Goal: Information Seeking & Learning: Learn about a topic

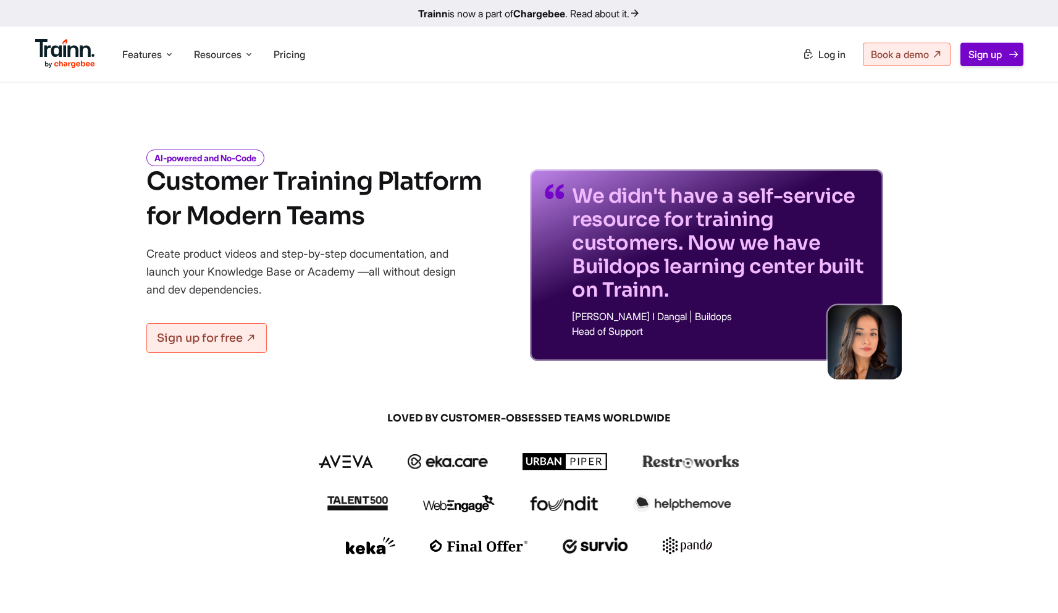
click at [982, 53] on span "Sign up" at bounding box center [984, 54] width 33 height 12
click at [157, 57] on span "Features" at bounding box center [142, 55] width 40 height 14
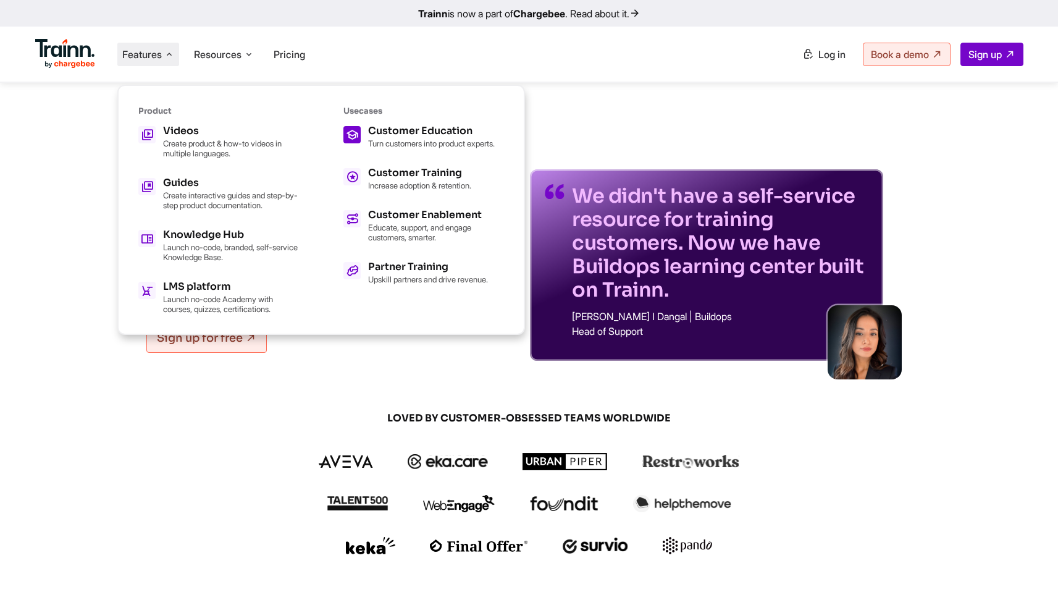
click at [405, 130] on h5 "Customer Education" at bounding box center [431, 131] width 127 height 10
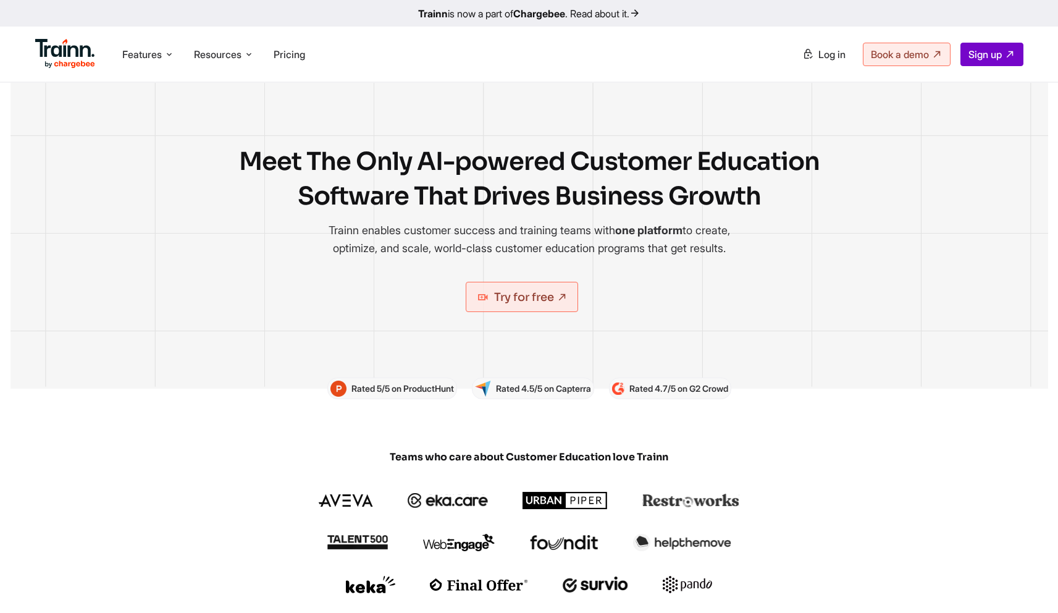
click at [65, 53] on img at bounding box center [65, 54] width 61 height 30
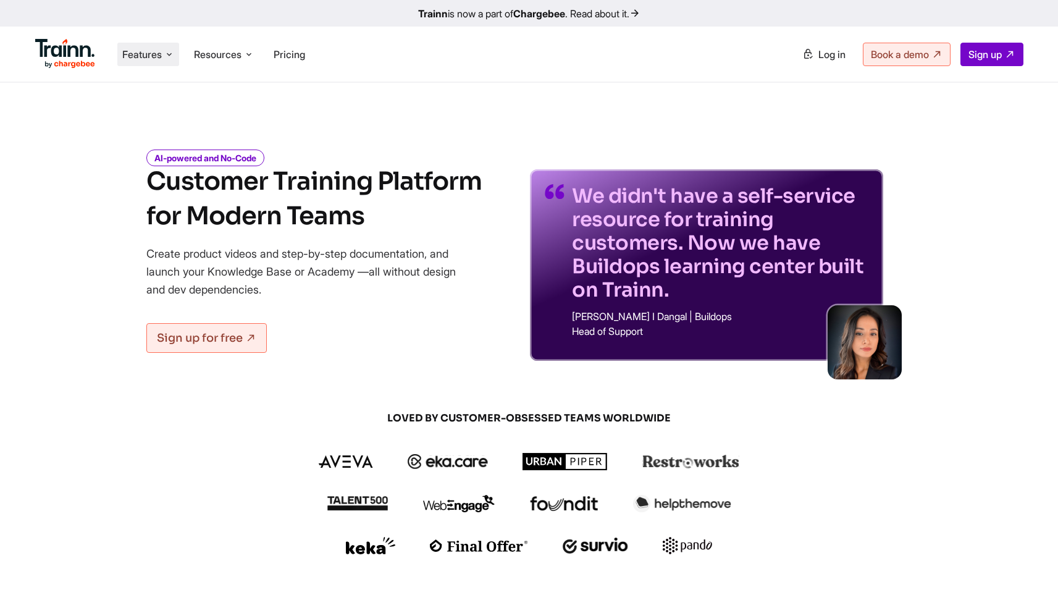
click at [156, 57] on span "Features" at bounding box center [142, 55] width 40 height 14
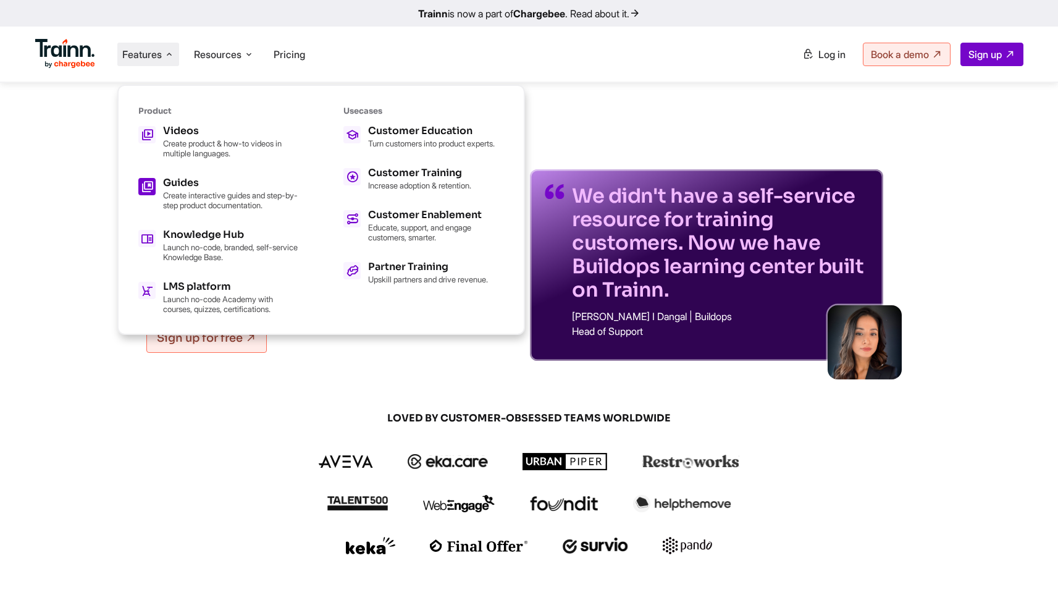
click at [175, 203] on p "Create interactive guides and step-by-step product documentation." at bounding box center [231, 200] width 136 height 20
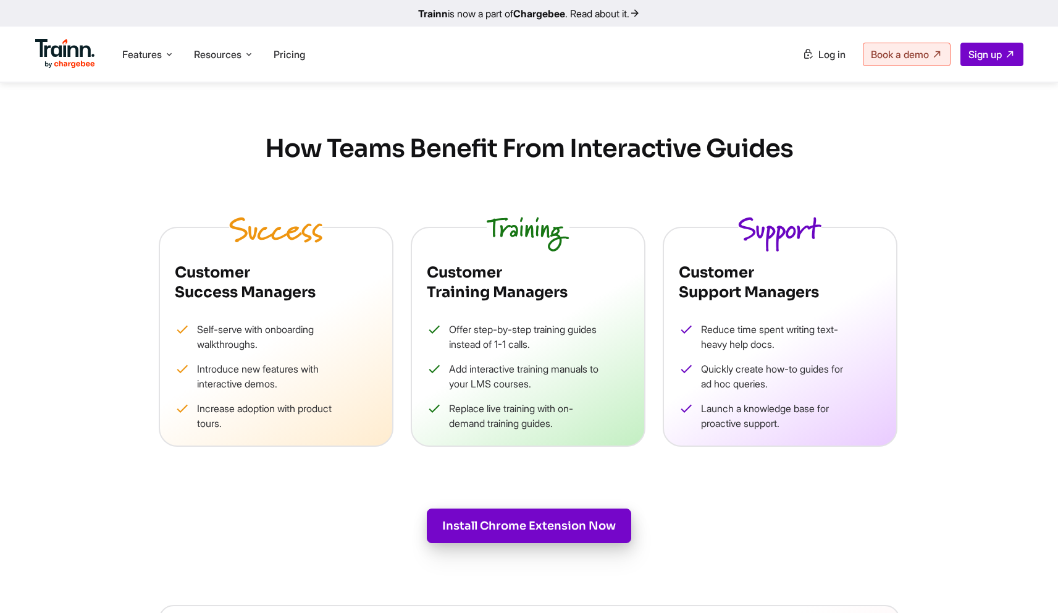
scroll to position [1504, 0]
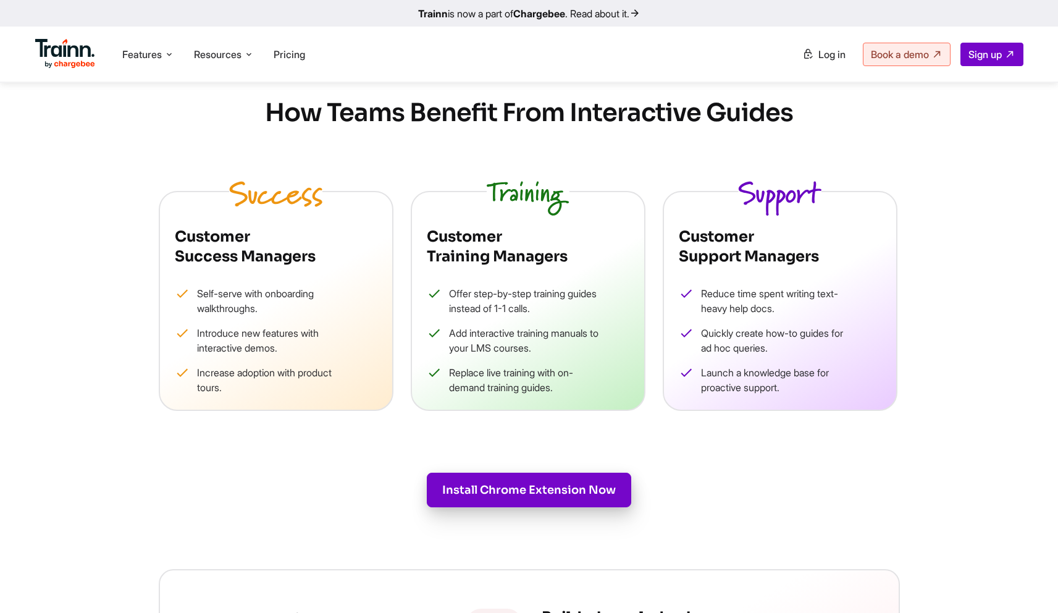
click at [340, 276] on div "Customer Success Managers Self-serve with onboarding walkthroughs. Introduce ne…" at bounding box center [276, 301] width 235 height 220
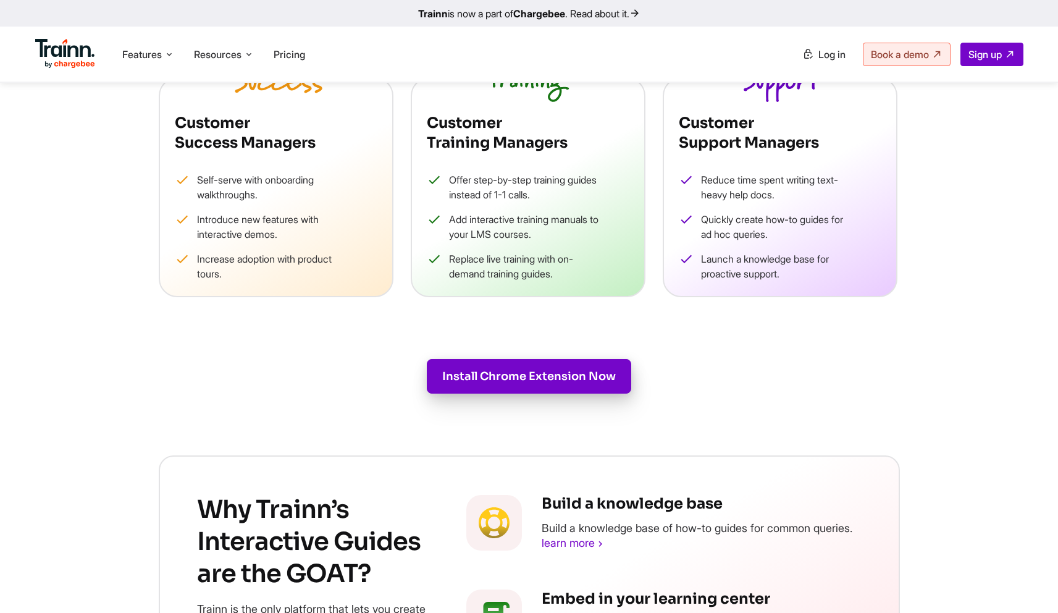
scroll to position [0, 0]
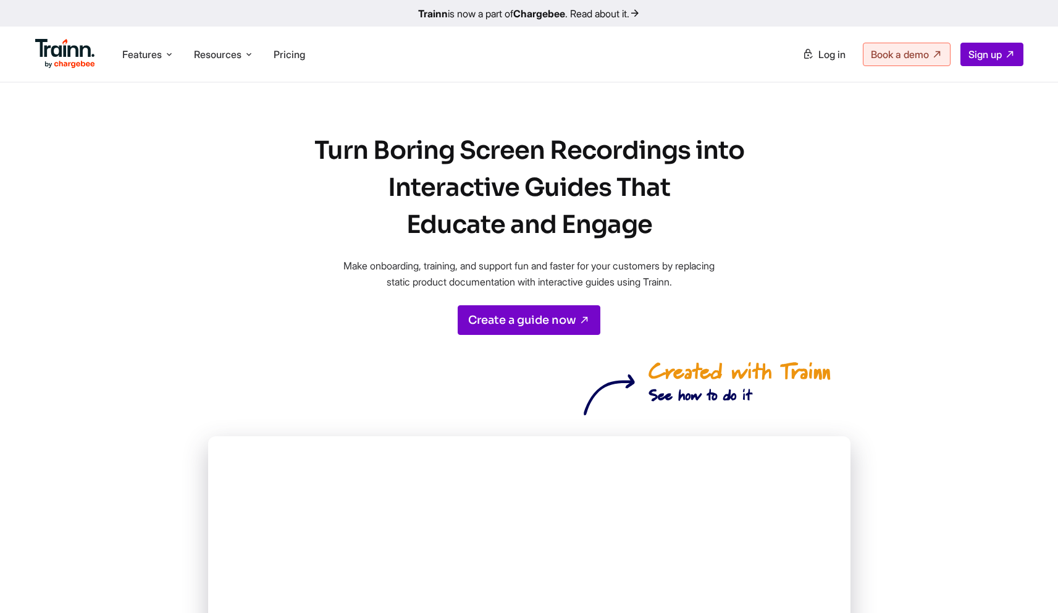
click at [593, 17] on link "Trainn is now a part of Chargebee . Read about it." at bounding box center [529, 13] width 1058 height 27
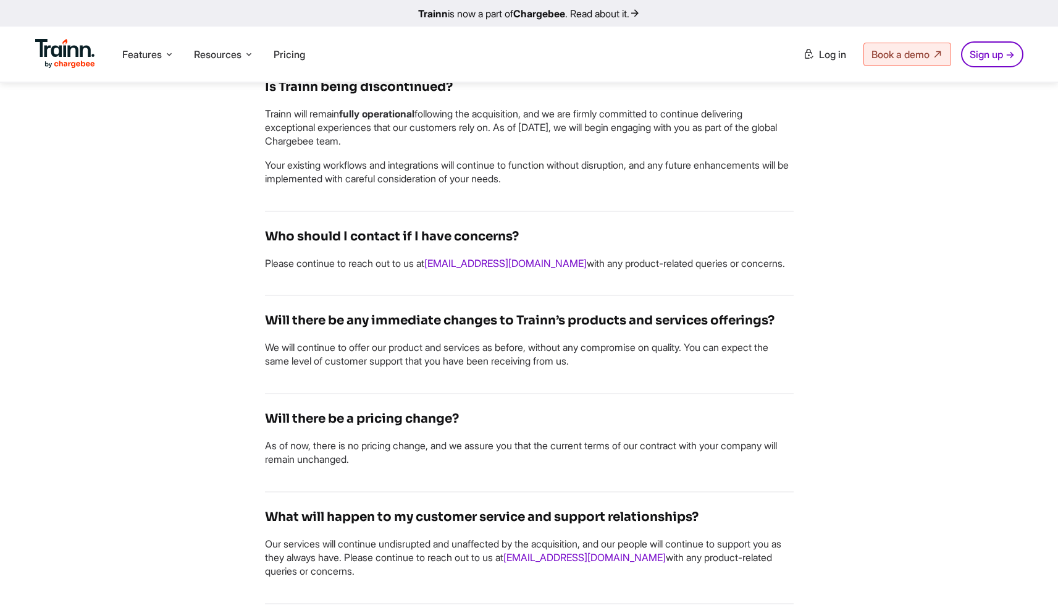
scroll to position [894, 0]
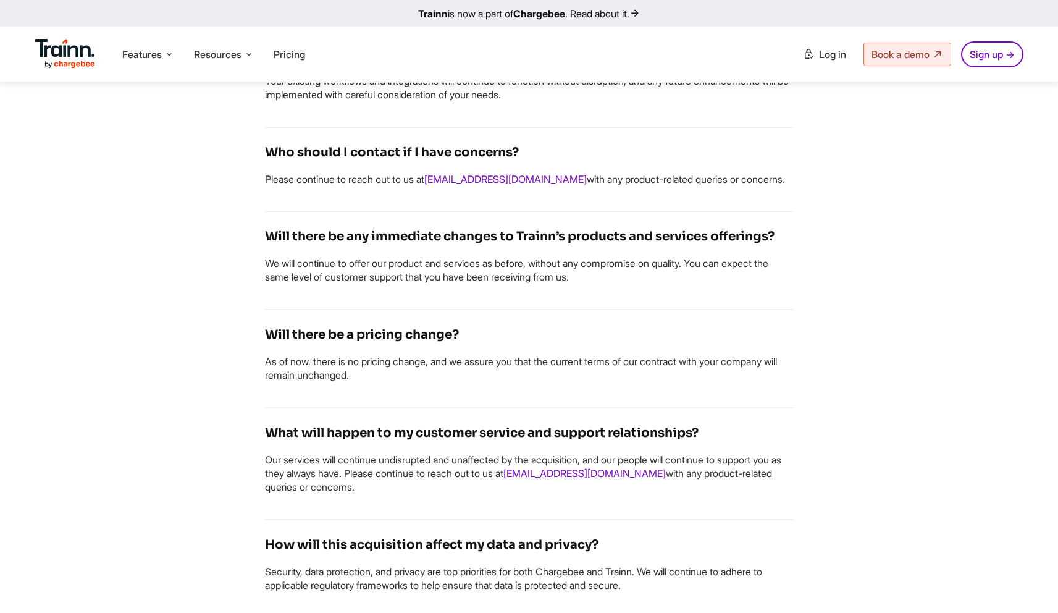
click at [841, 151] on div "… frequently asked questions When did [PERSON_NAME] acquire Trainn? The acquisi…" at bounding box center [529, 360] width 640 height 1184
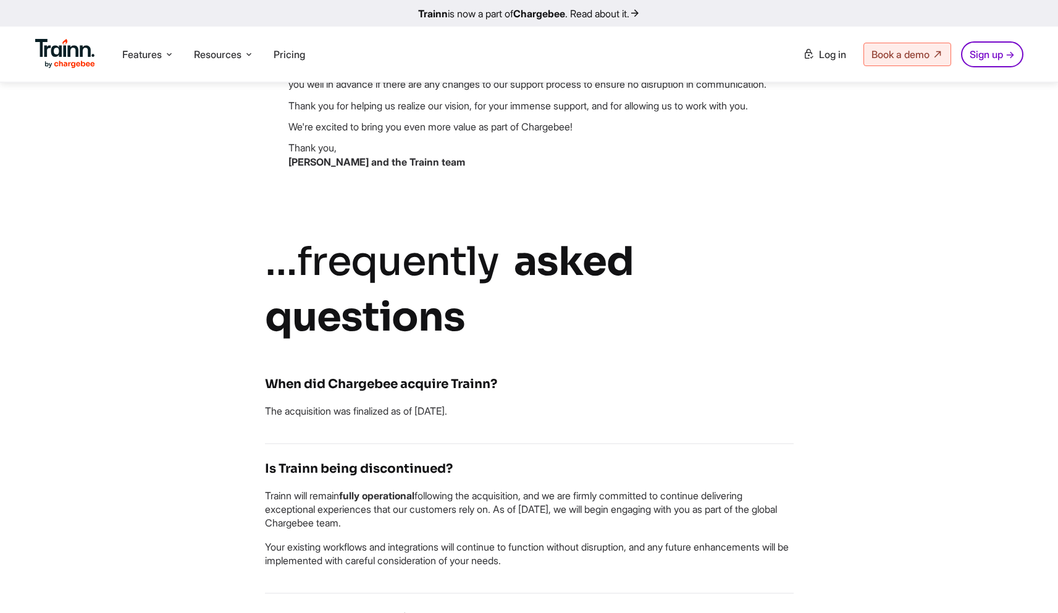
scroll to position [396, 0]
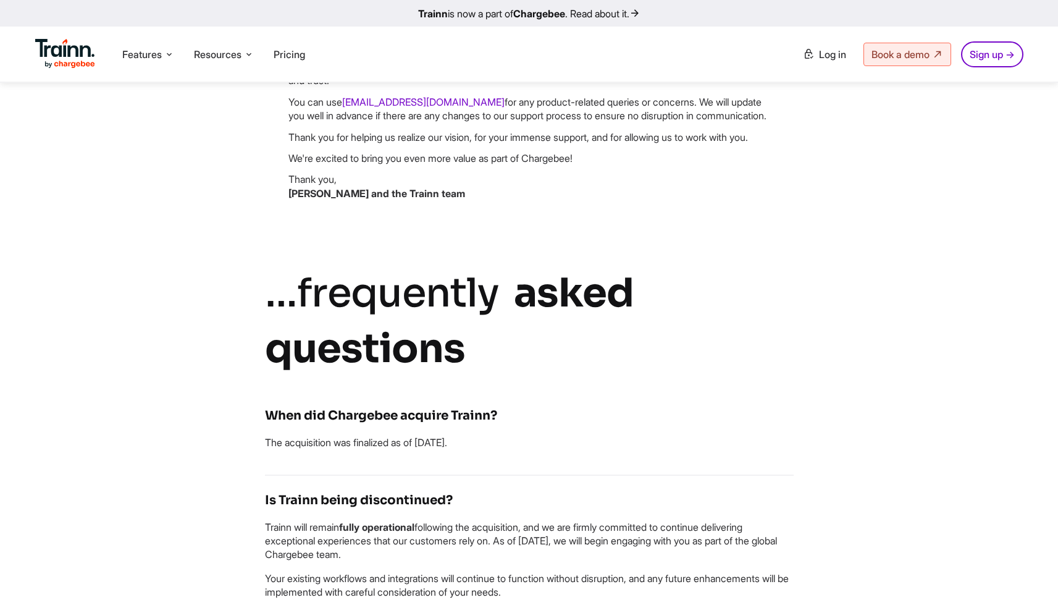
click at [927, 132] on div "Trainn Has Been Acquired by [PERSON_NAME] Exciting news: Trainn has been acquir…" at bounding box center [529, 593] width 889 height 1714
